Goal: Information Seeking & Learning: Compare options

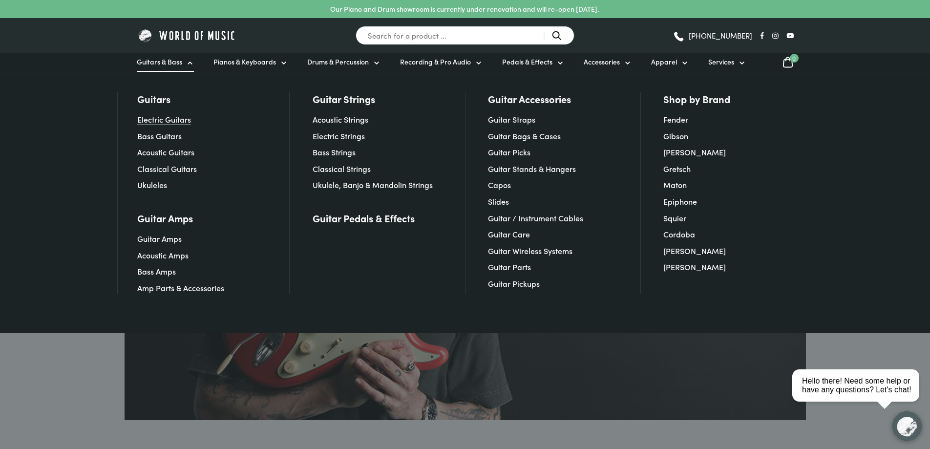
click at [157, 119] on link "Electric Guitars" at bounding box center [164, 119] width 54 height 11
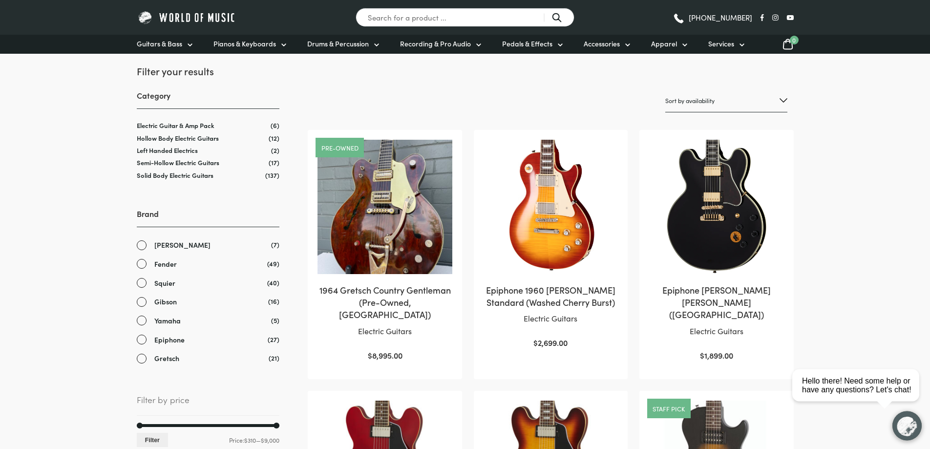
scroll to position [149, 0]
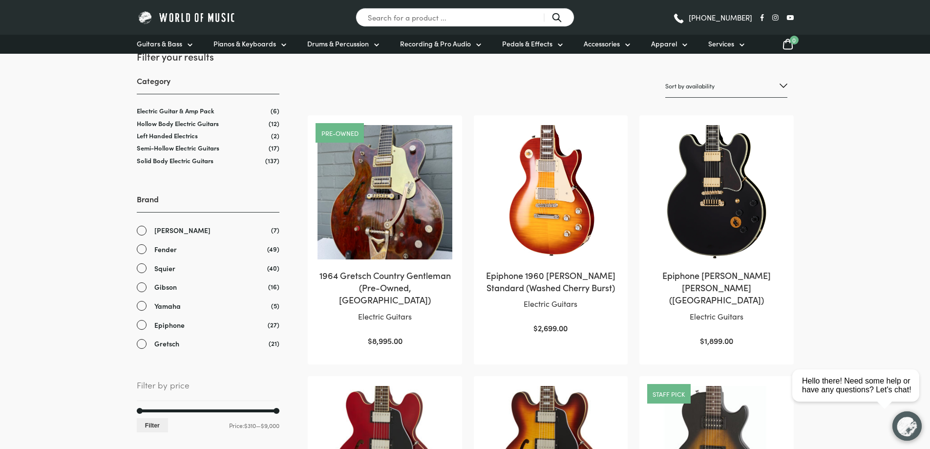
click at [142, 288] on link "Gibson" at bounding box center [208, 286] width 143 height 11
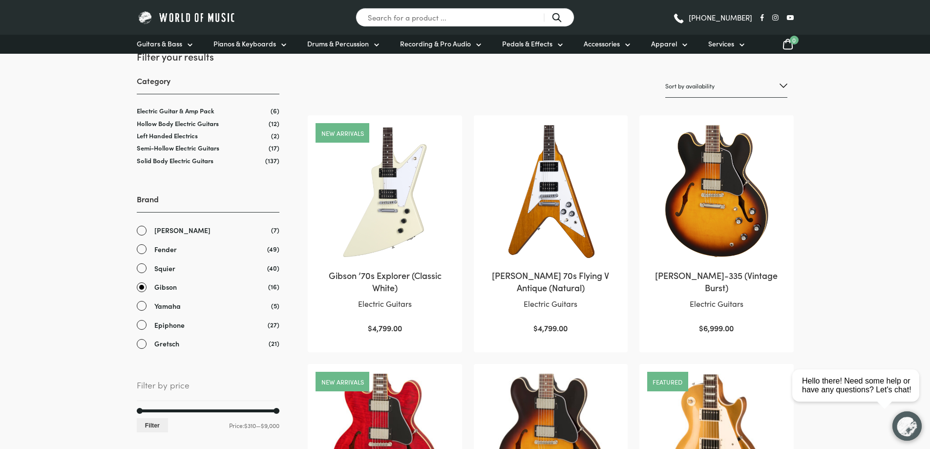
click at [665, 75] on select "Sort by popularity Sort by average rating Sort by latest Sort by price: low to …" at bounding box center [726, 86] width 122 height 23
select select "price"
click option "Sort by price: low to high" at bounding box center [0, 0] width 0 height 0
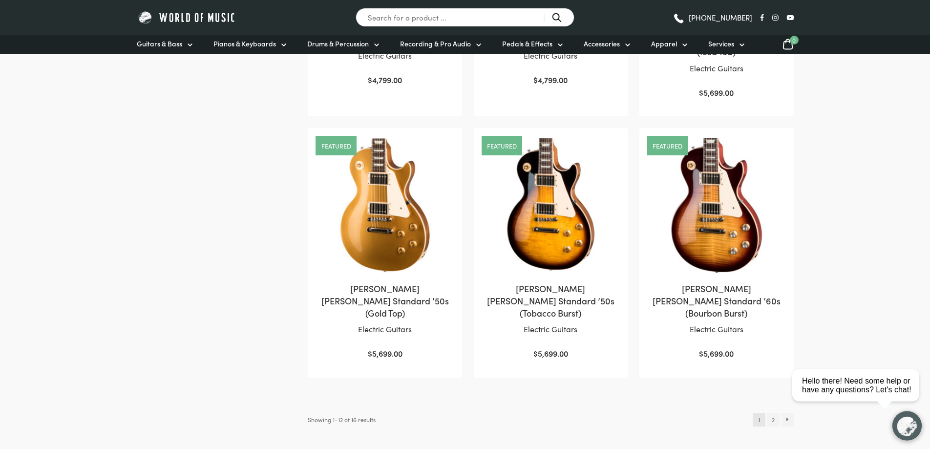
scroll to position [946, 0]
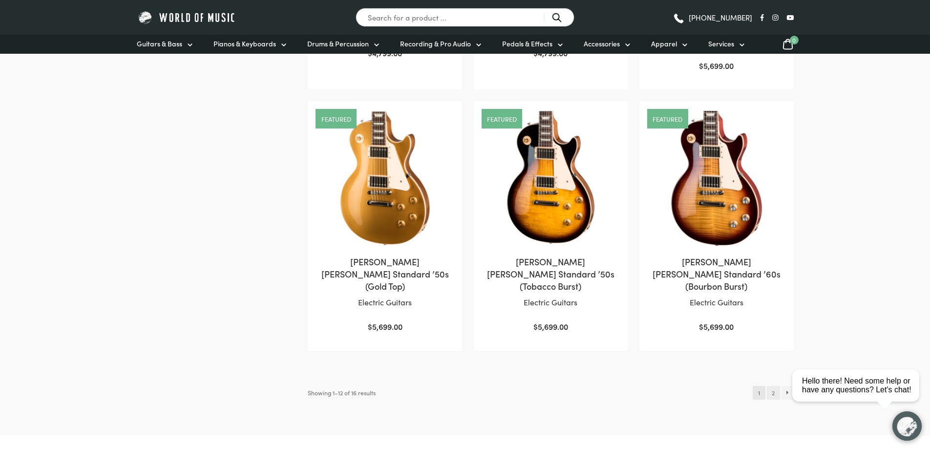
click at [772, 386] on link "2" at bounding box center [773, 393] width 13 height 14
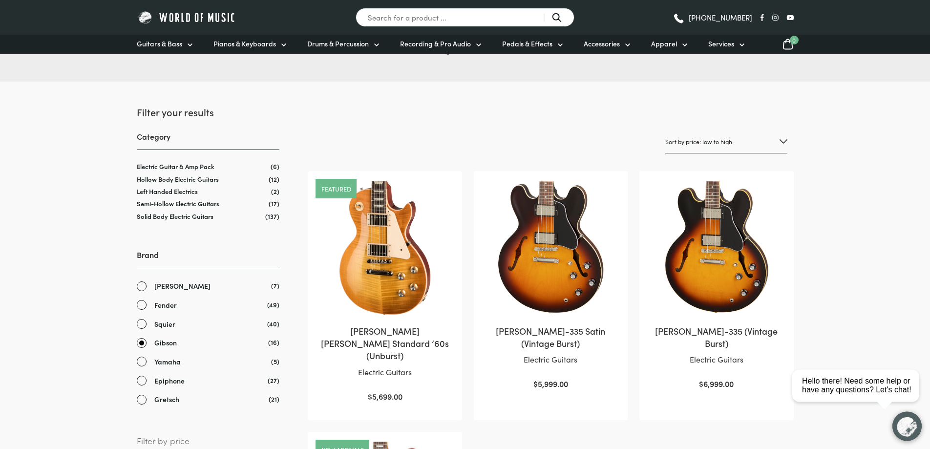
scroll to position [50, 0]
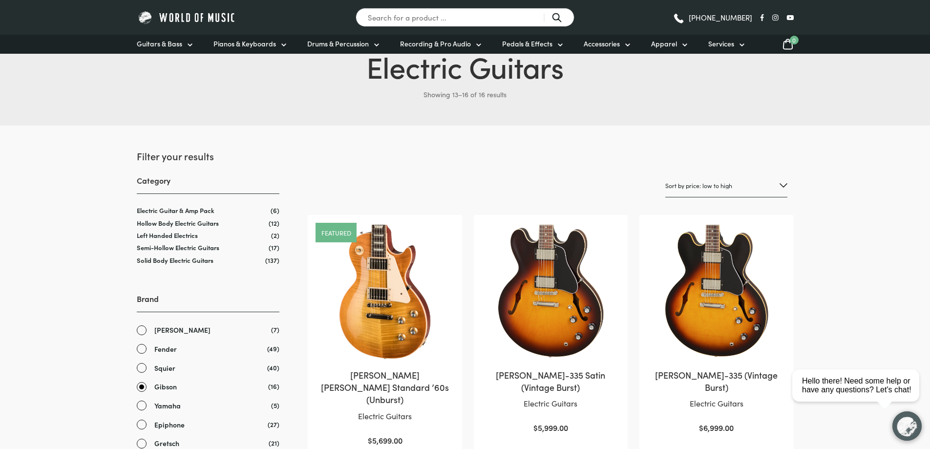
click at [142, 347] on link "Fender" at bounding box center [208, 348] width 143 height 11
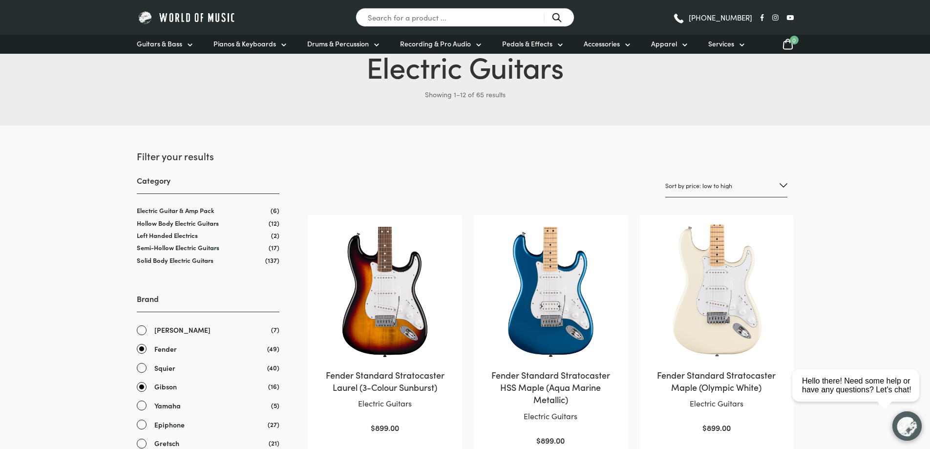
click at [139, 388] on link "Gibson" at bounding box center [208, 386] width 143 height 11
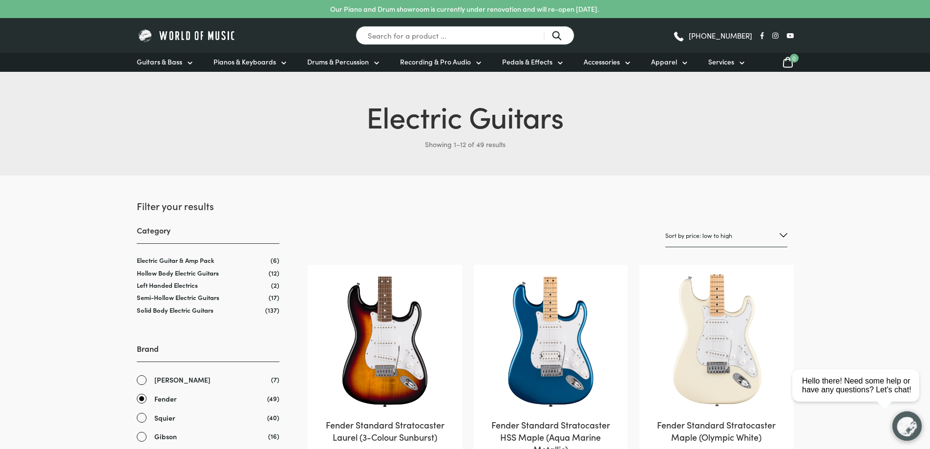
click at [665, 224] on select "Sort by popularity Sort by average rating Sort by latest Sort by price: low to …" at bounding box center [726, 235] width 122 height 23
select select "price-desc"
click option "Sort by price: high to low" at bounding box center [0, 0] width 0 height 0
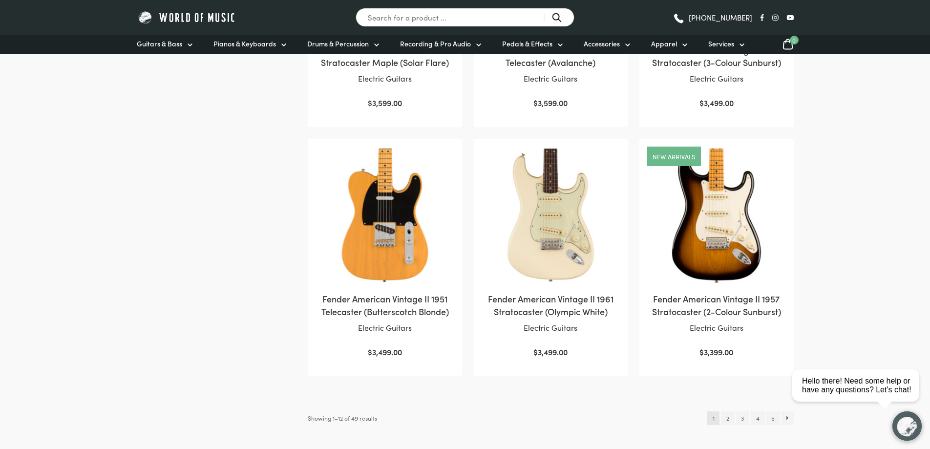
scroll to position [946, 0]
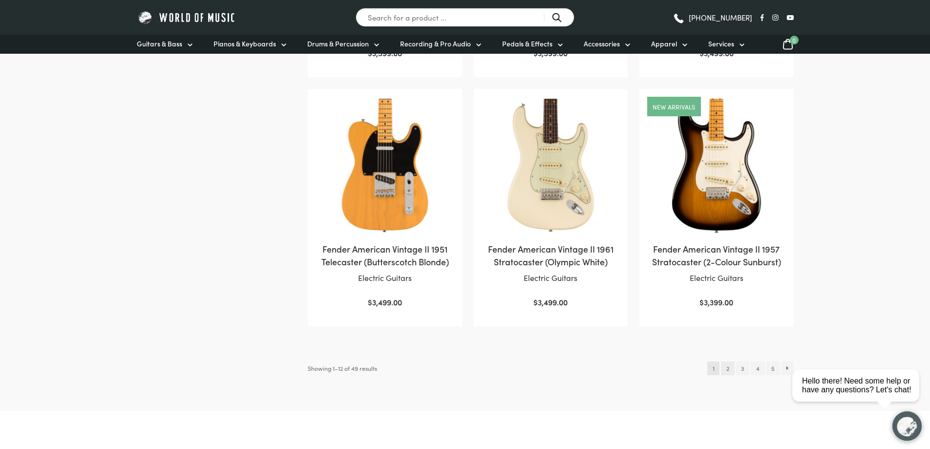
click at [729, 370] on link "2" at bounding box center [727, 368] width 13 height 14
